Goal: Transaction & Acquisition: Book appointment/travel/reservation

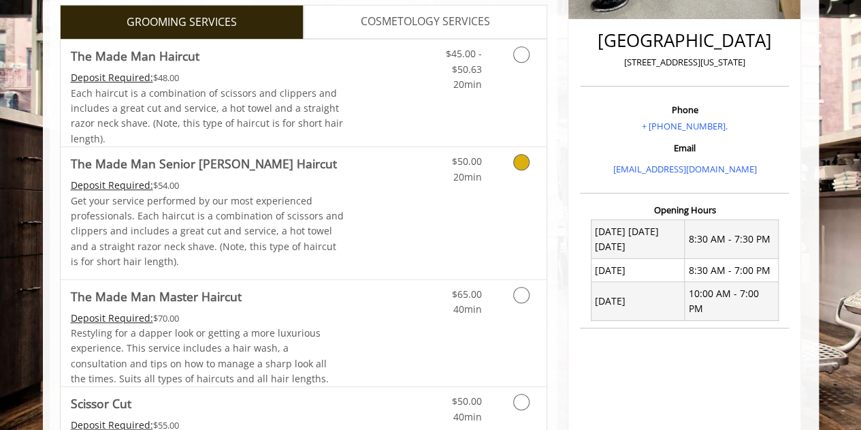
scroll to position [334, 0]
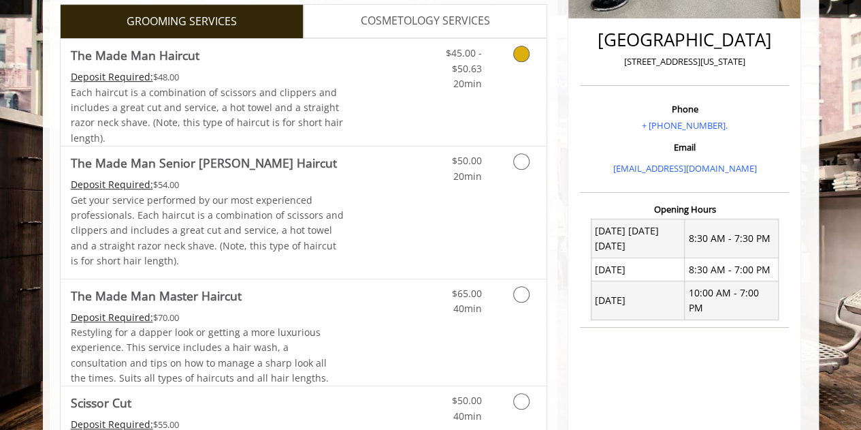
click at [511, 65] on link "Grooming services" at bounding box center [519, 65] width 35 height 52
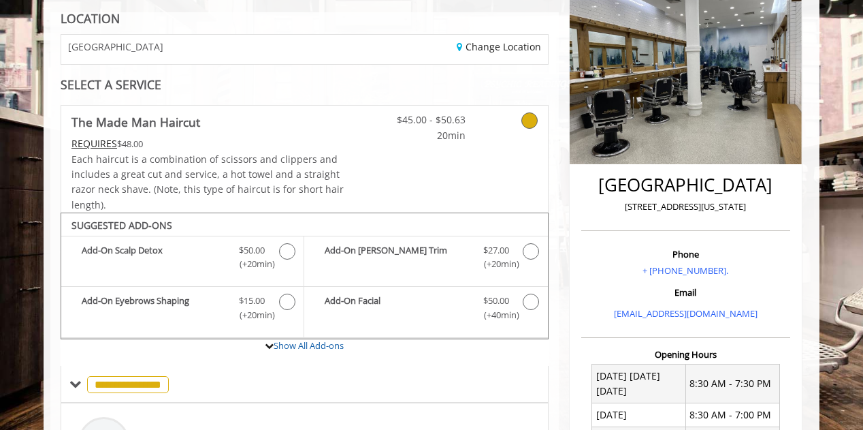
scroll to position [106, 0]
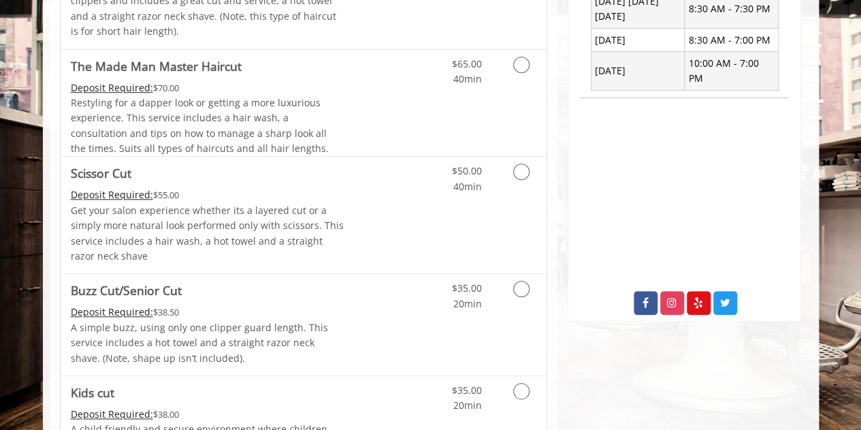
scroll to position [543, 0]
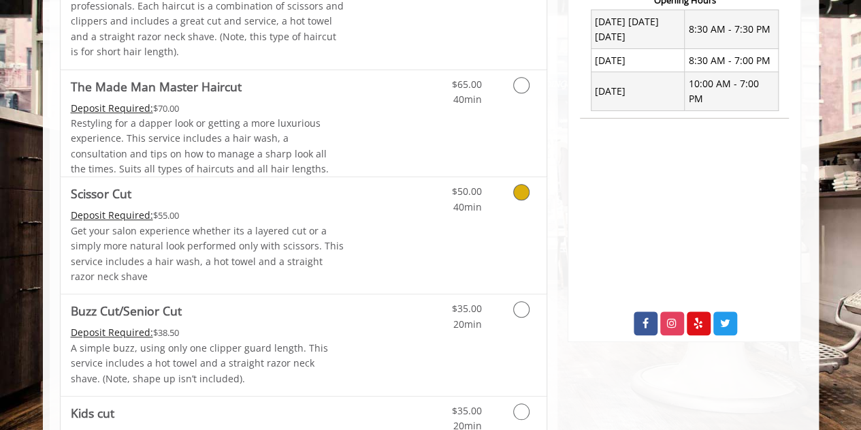
click at [520, 190] on icon "Grooming services" at bounding box center [521, 192] width 16 height 16
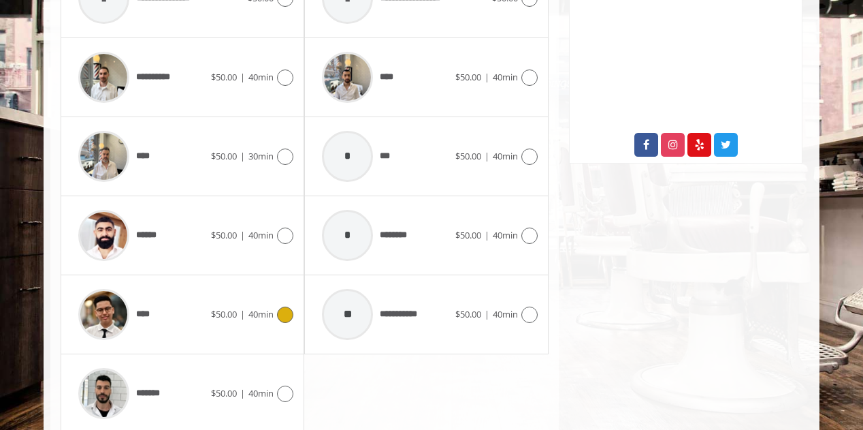
scroll to position [727, 0]
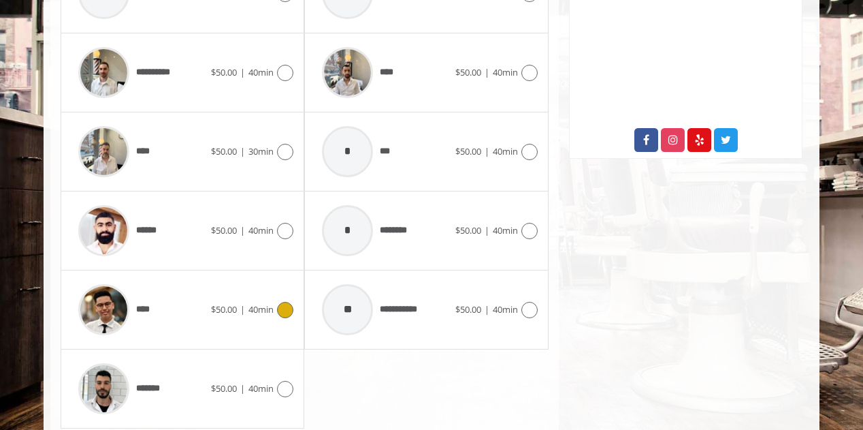
click at [283, 311] on icon at bounding box center [285, 310] width 16 height 16
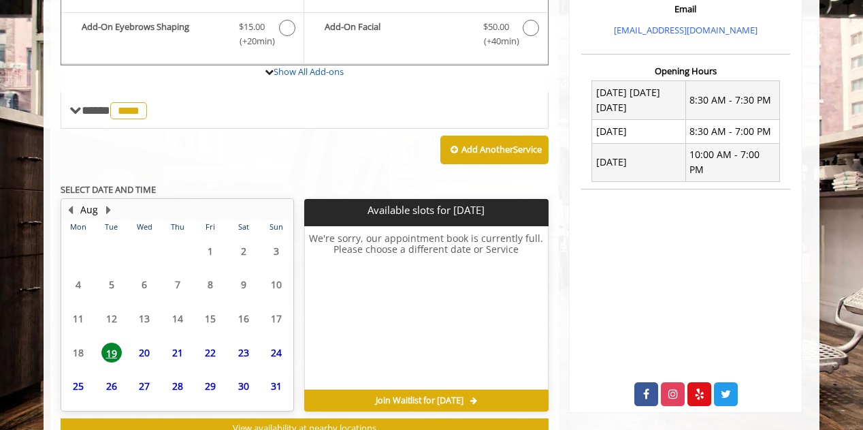
scroll to position [518, 0]
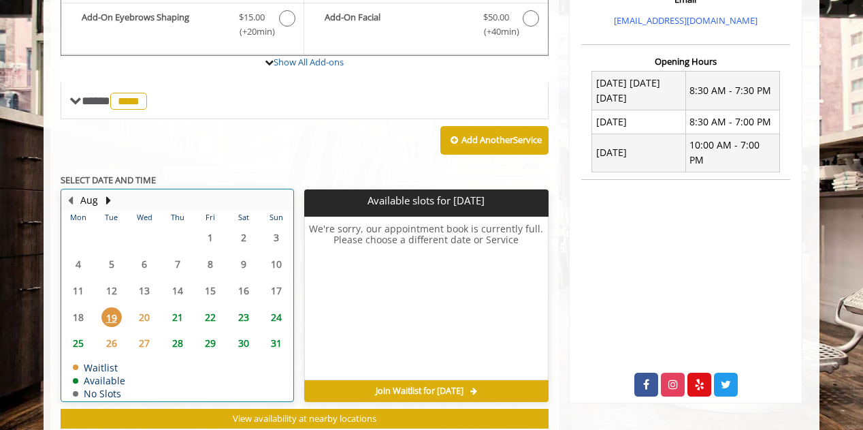
click at [176, 276] on table "Mon Tue Wed Thu Fri Sat Sun 28 29 30 31 1 2 3 4 5 6 7 8 9 10 11 12 13 14 15 16 …" at bounding box center [177, 305] width 231 height 190
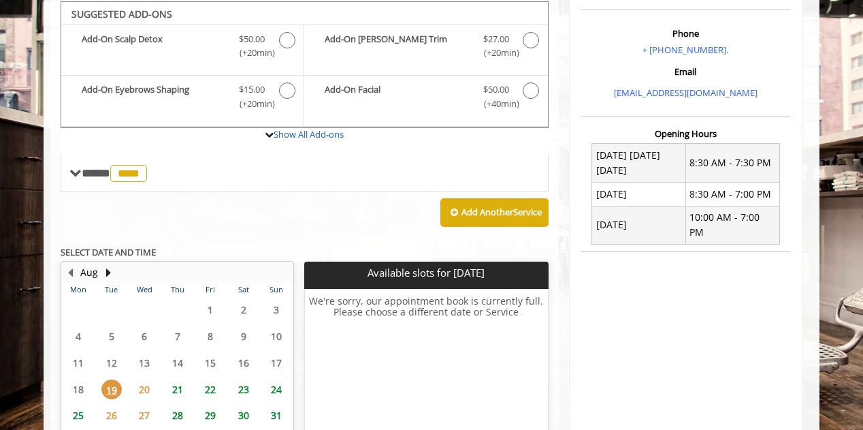
click at [176, 385] on span "21" at bounding box center [178, 389] width 20 height 20
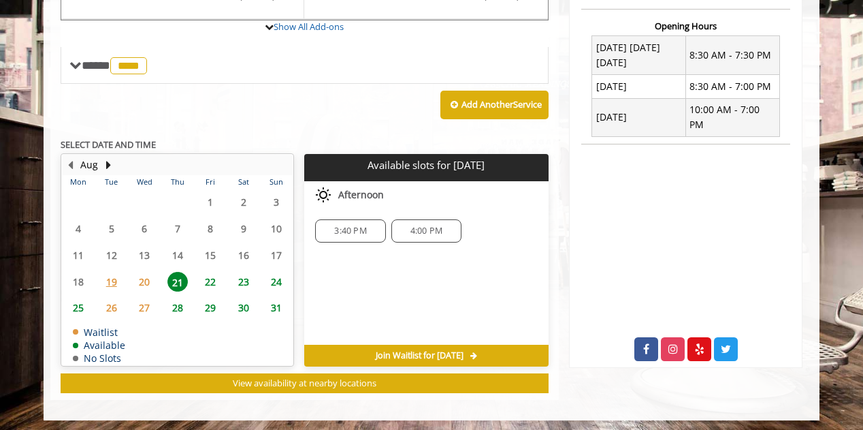
click at [144, 274] on span "20" at bounding box center [144, 282] width 20 height 20
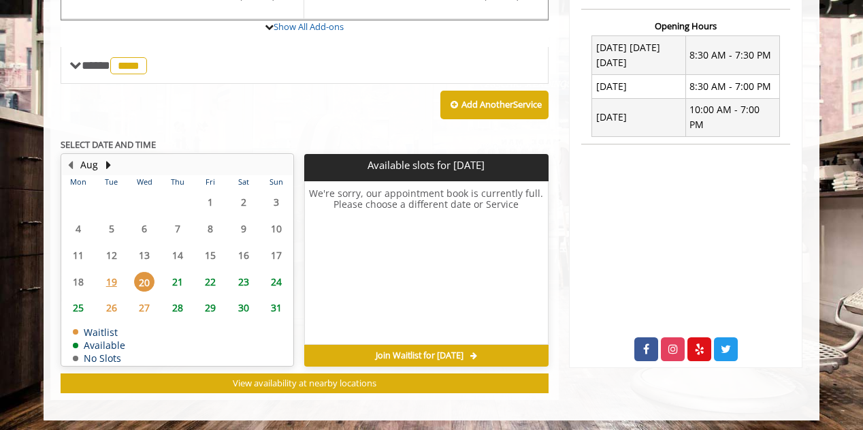
click at [176, 283] on span "21" at bounding box center [178, 282] width 20 height 20
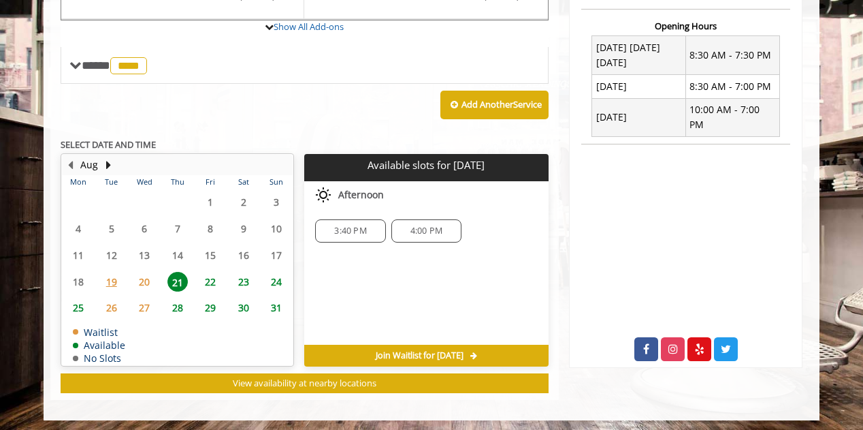
click at [433, 225] on span "4:00 PM" at bounding box center [427, 230] width 32 height 11
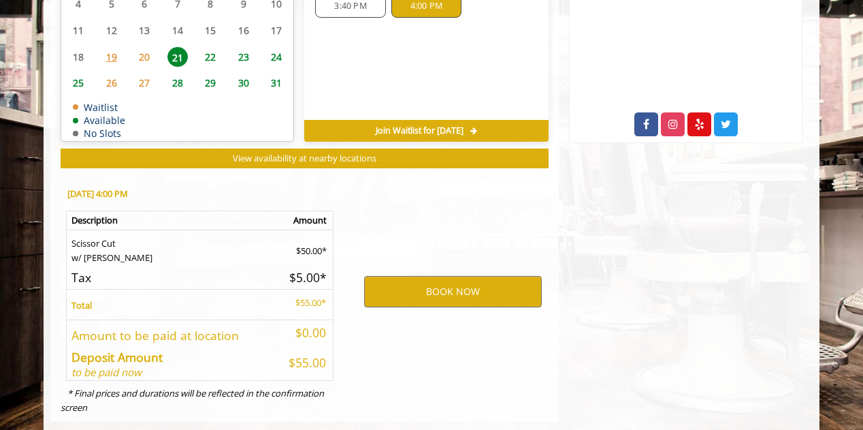
scroll to position [763, 0]
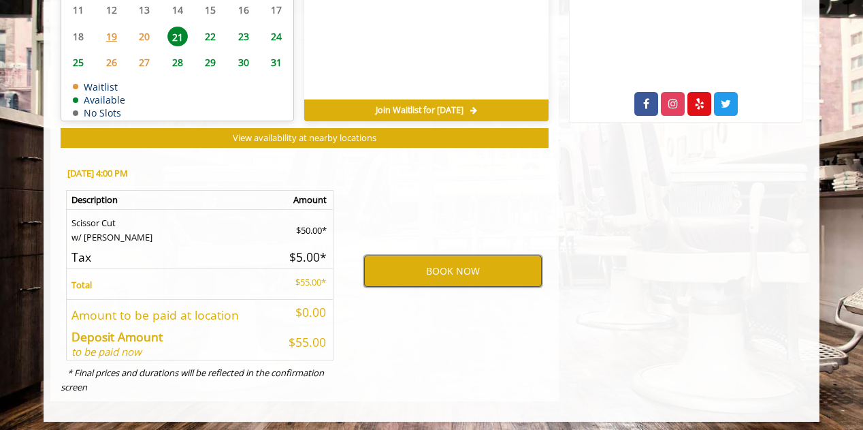
click at [381, 274] on button "BOOK NOW" at bounding box center [453, 270] width 178 height 31
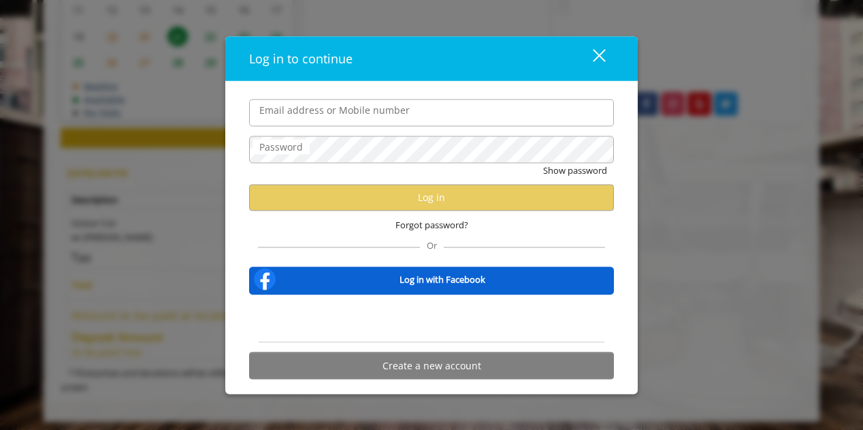
click at [326, 114] on input "Email address or Mobile number" at bounding box center [431, 112] width 365 height 27
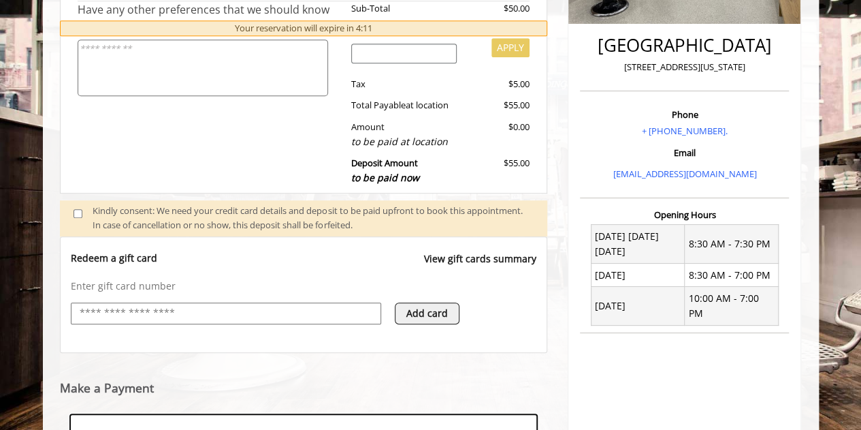
scroll to position [537, 0]
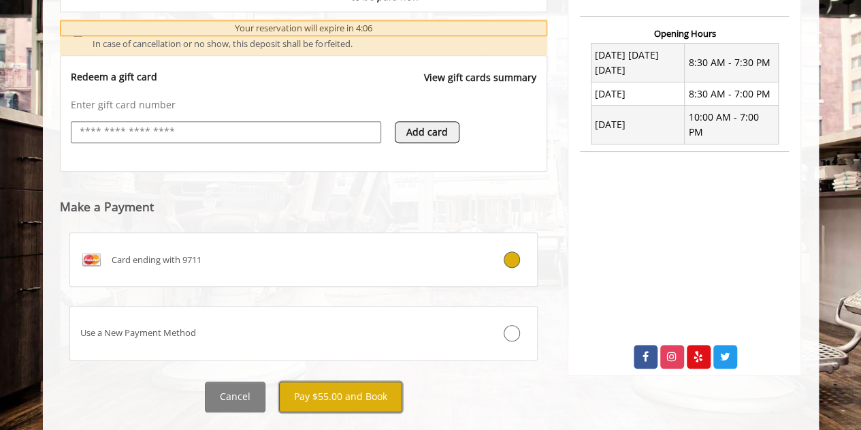
click at [366, 394] on button "Pay $55.00 and Book" at bounding box center [340, 396] width 123 height 31
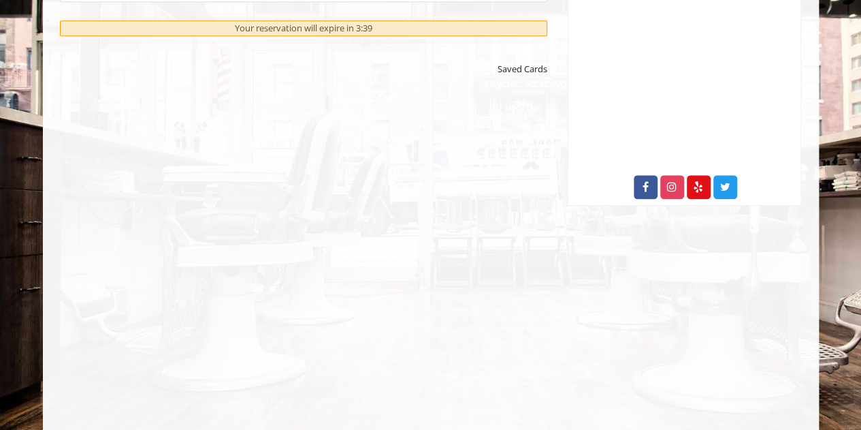
scroll to position [680, 0]
